Goal: Transaction & Acquisition: Subscribe to service/newsletter

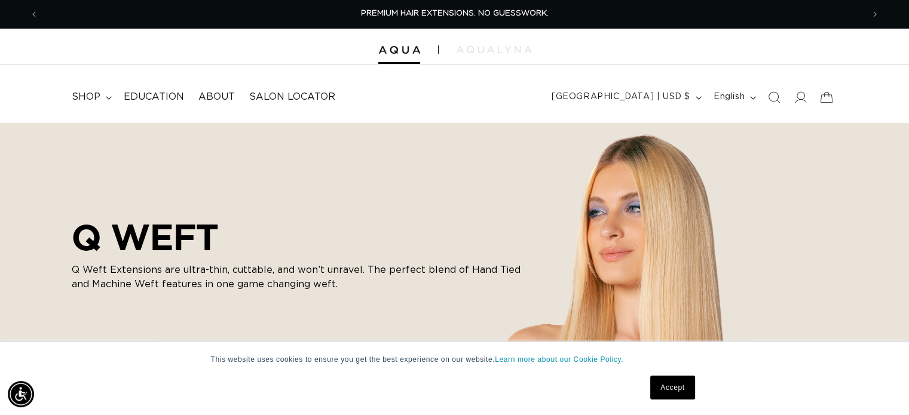
click at [667, 394] on link "Accept" at bounding box center [672, 388] width 44 height 24
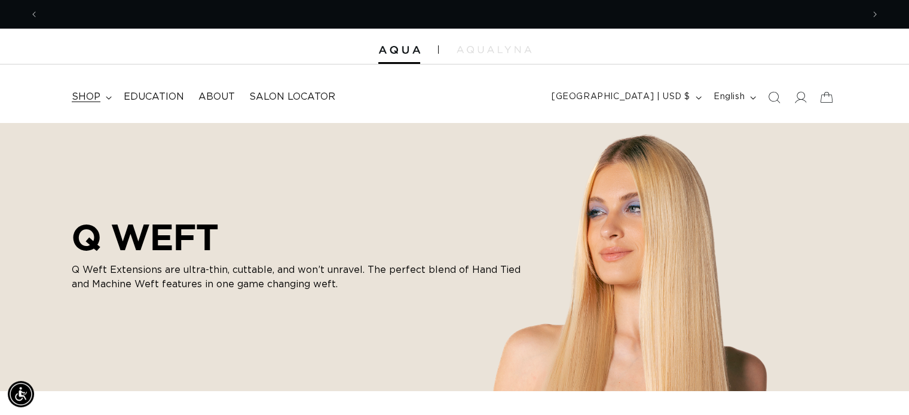
scroll to position [0, 824]
click at [72, 94] on span "shop" at bounding box center [86, 97] width 29 height 13
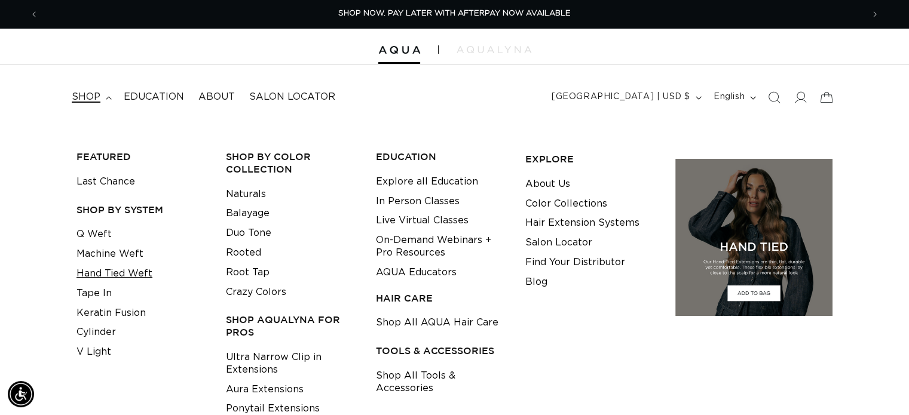
click at [119, 277] on link "Hand Tied Weft" at bounding box center [114, 274] width 76 height 20
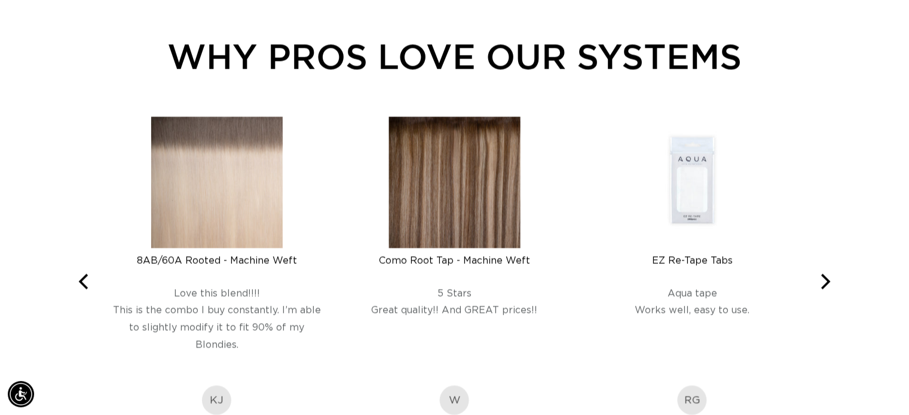
scroll to position [2031, 0]
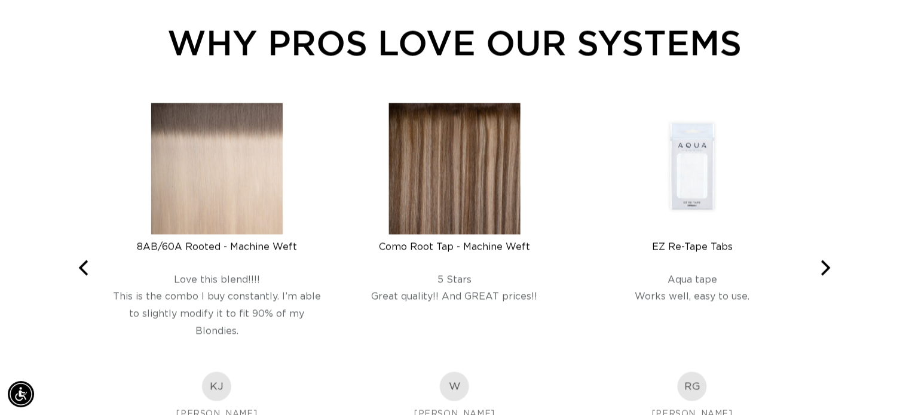
click at [401, 172] on img at bounding box center [453, 168] width 131 height 131
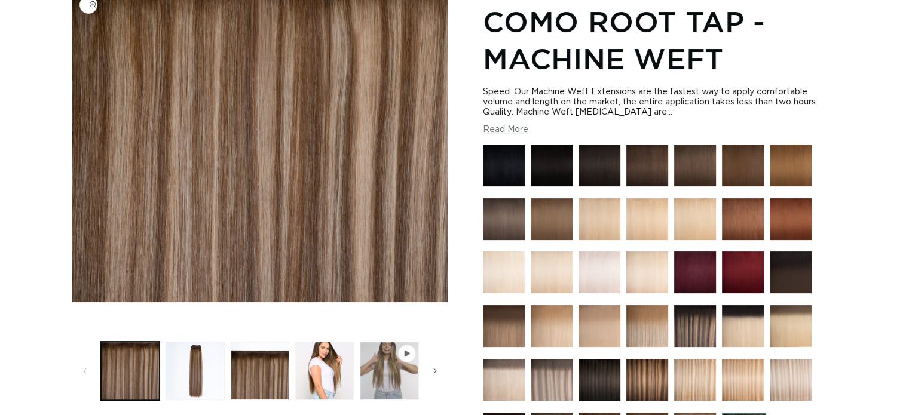
scroll to position [237, 0]
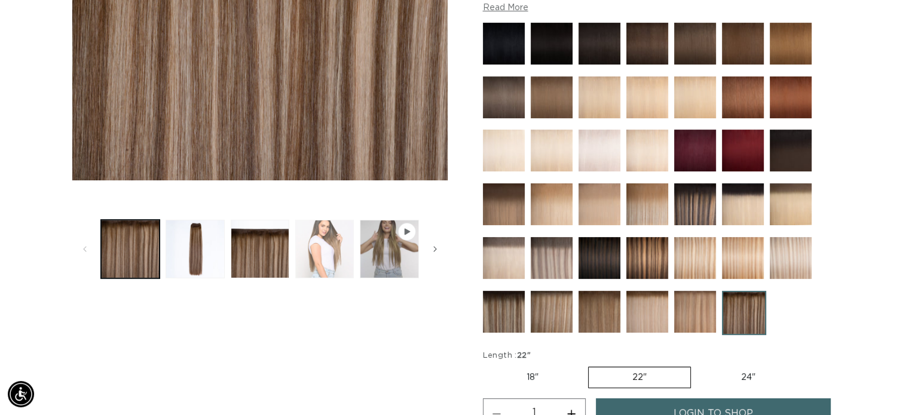
click at [342, 236] on button "Load image 4 in gallery view" at bounding box center [324, 249] width 59 height 59
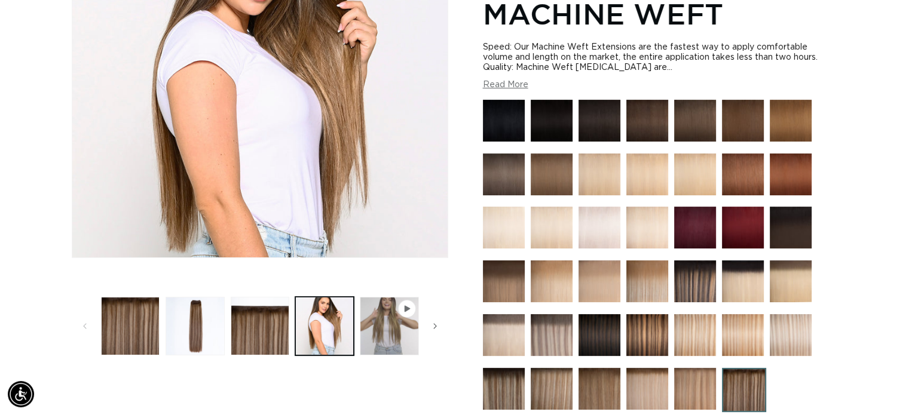
scroll to position [225, 0]
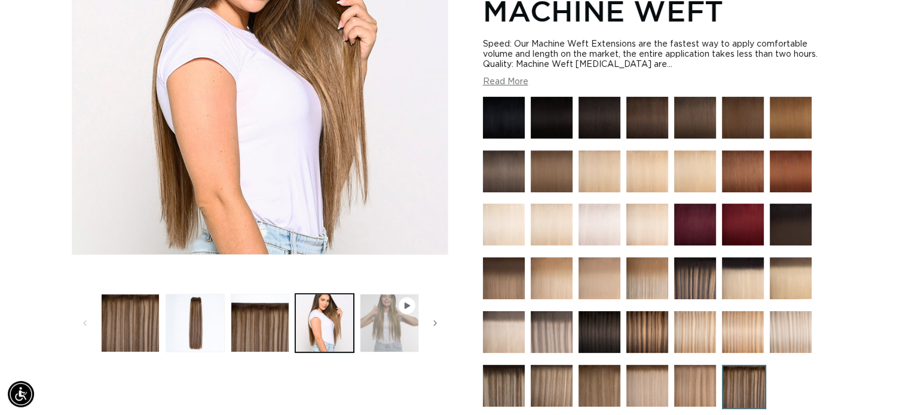
click at [381, 301] on button "Play video 1 in gallery view" at bounding box center [389, 323] width 59 height 59
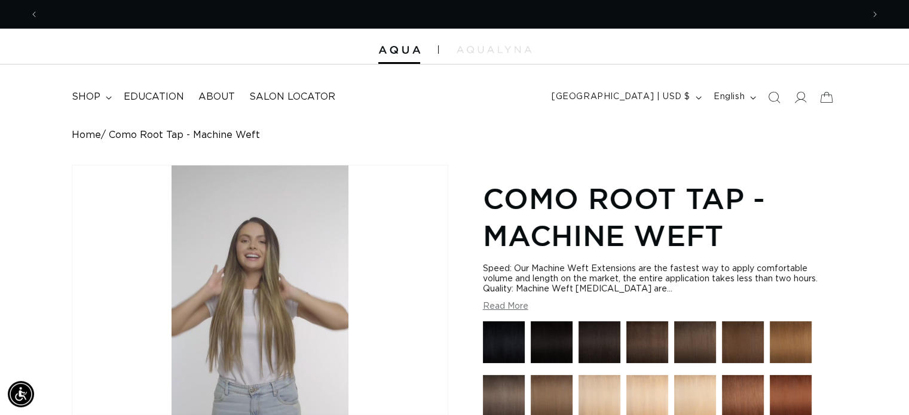
scroll to position [0, 824]
click at [801, 95] on icon at bounding box center [799, 97] width 13 height 13
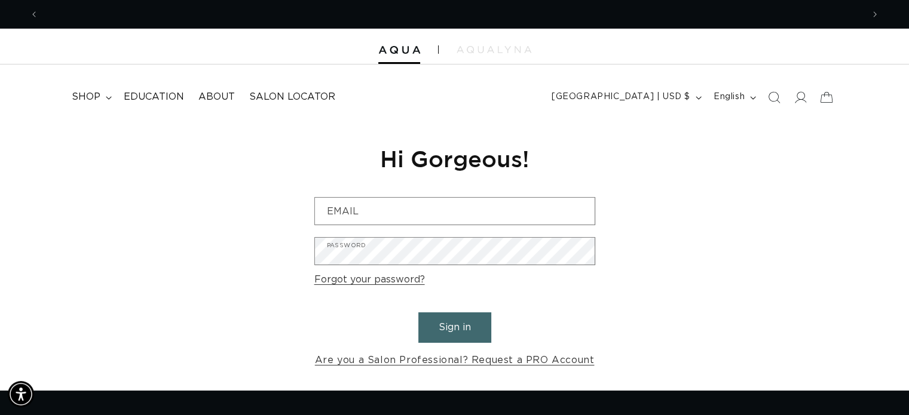
scroll to position [0, 1647]
click at [799, 94] on icon at bounding box center [799, 97] width 13 height 13
click at [222, 96] on span "About" at bounding box center [216, 97] width 36 height 13
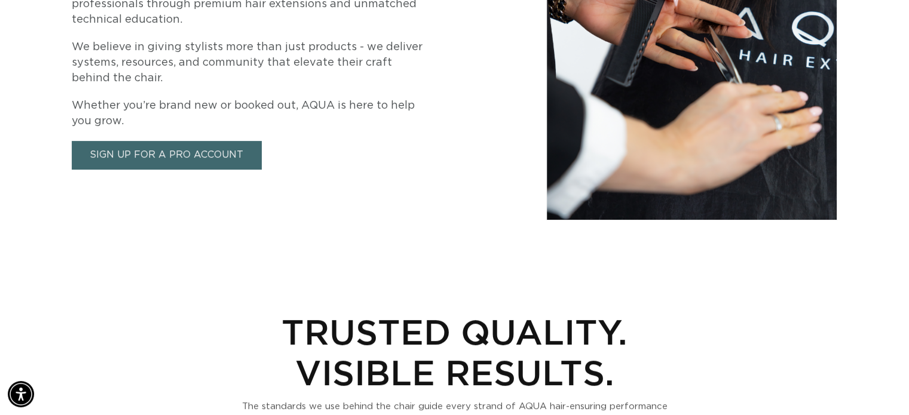
scroll to position [299, 0]
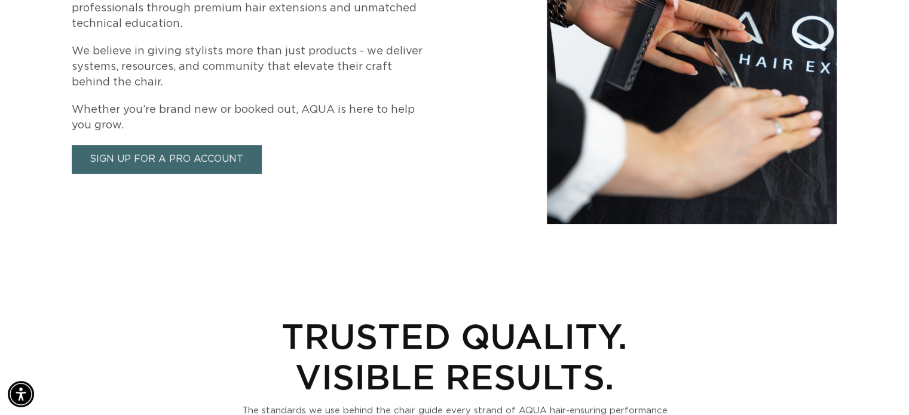
click at [224, 158] on link "Sign Up for a Pro Account" at bounding box center [166, 159] width 189 height 28
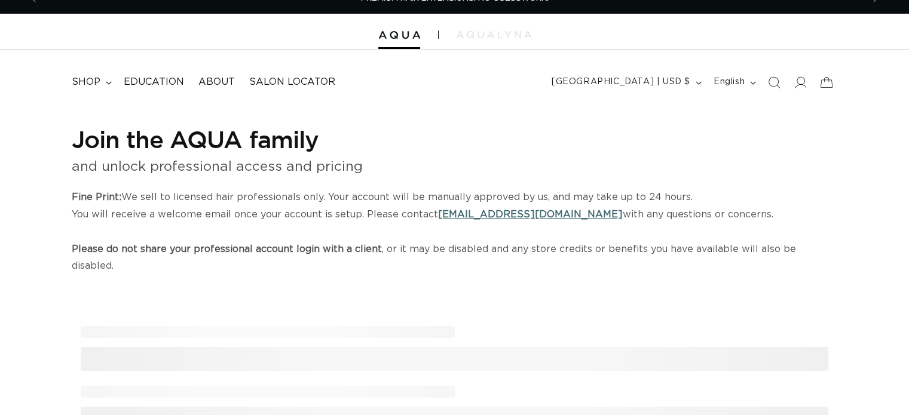
select select "US"
select select "[GEOGRAPHIC_DATA]"
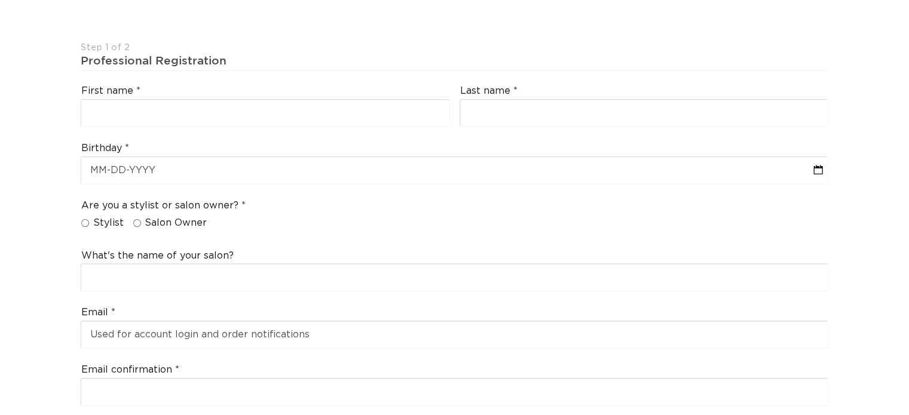
scroll to position [299, 0]
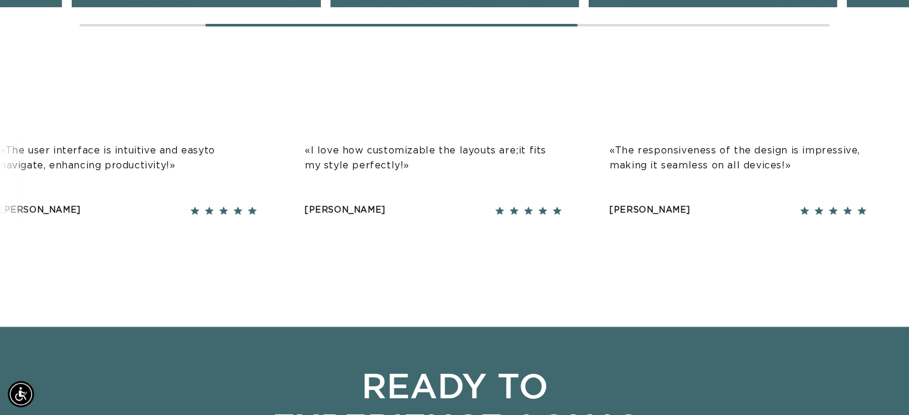
scroll to position [0, 1647]
